Goal: Register for event/course

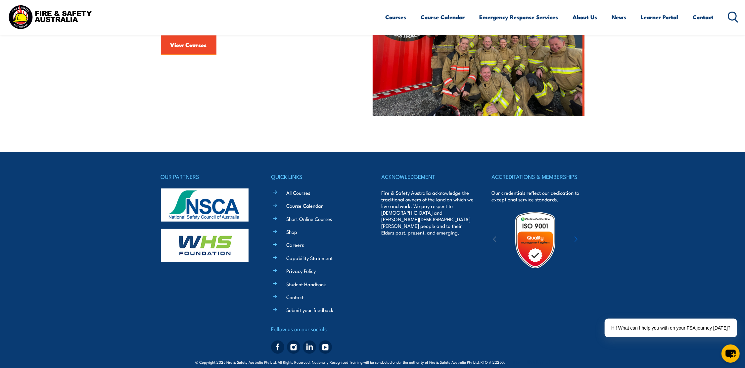
scroll to position [267, 0]
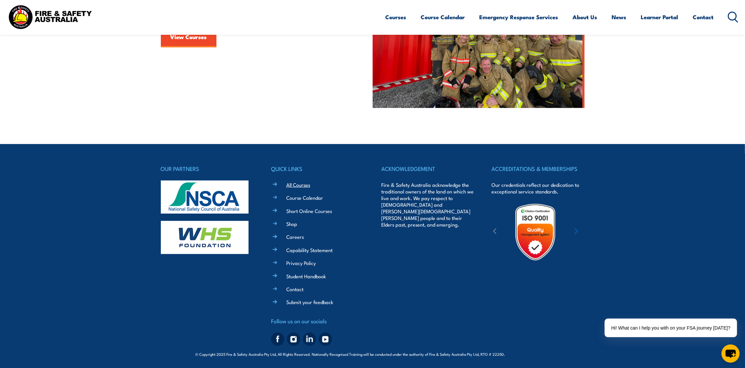
click at [302, 186] on link "All Courses" at bounding box center [298, 184] width 24 height 7
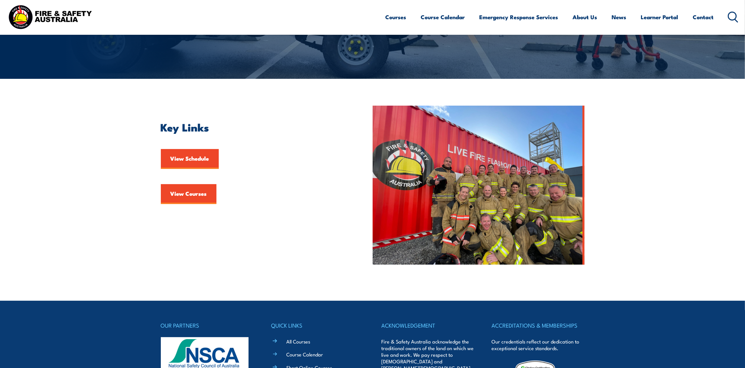
scroll to position [132, 0]
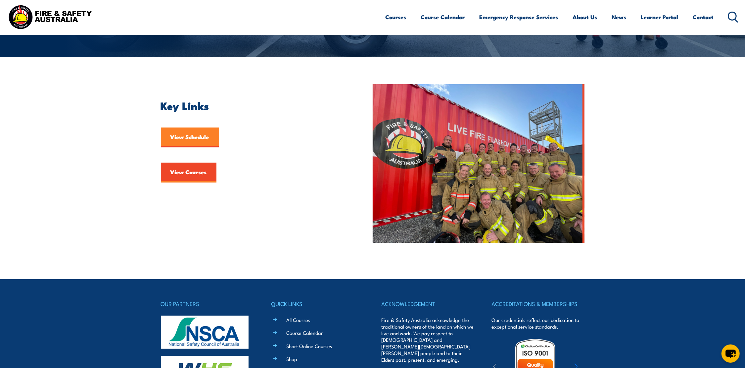
click at [188, 132] on link "View Schedule" at bounding box center [190, 137] width 58 height 20
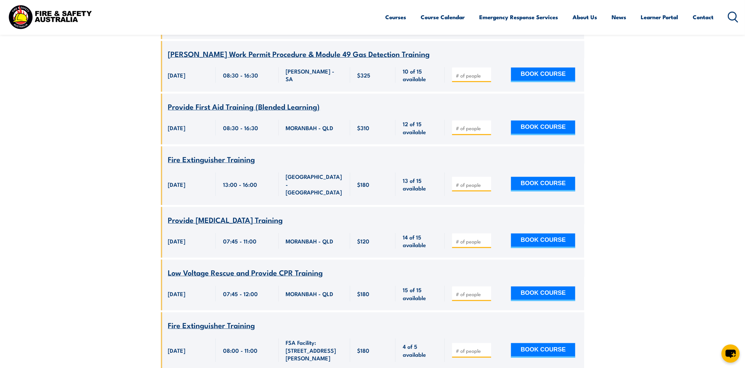
scroll to position [2714, 0]
